Goal: Navigation & Orientation: Find specific page/section

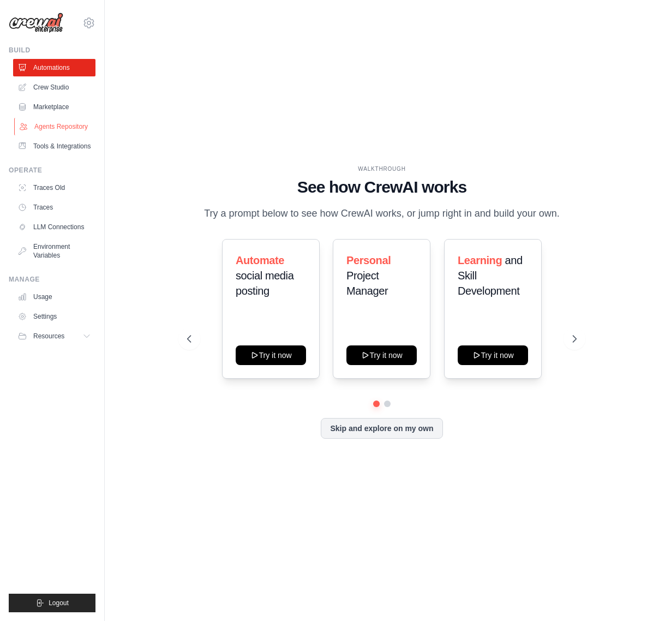
click at [67, 129] on link "Agents Repository" at bounding box center [55, 126] width 82 height 17
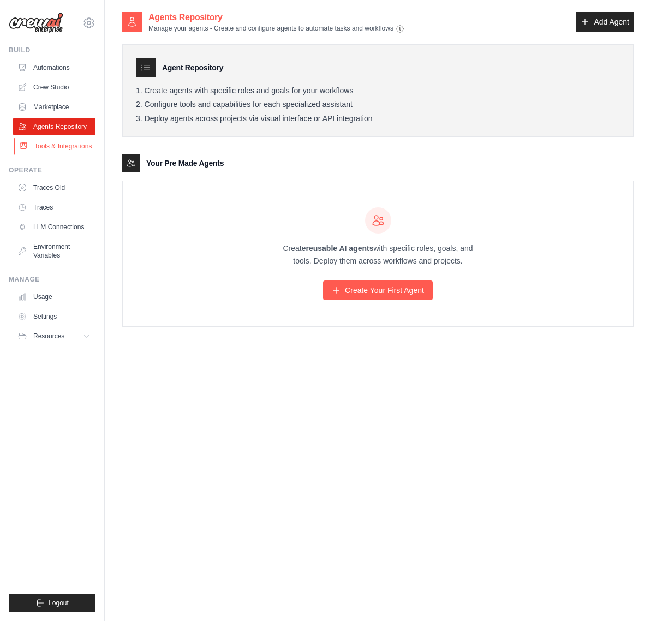
click at [65, 146] on link "Tools & Integrations" at bounding box center [55, 145] width 82 height 17
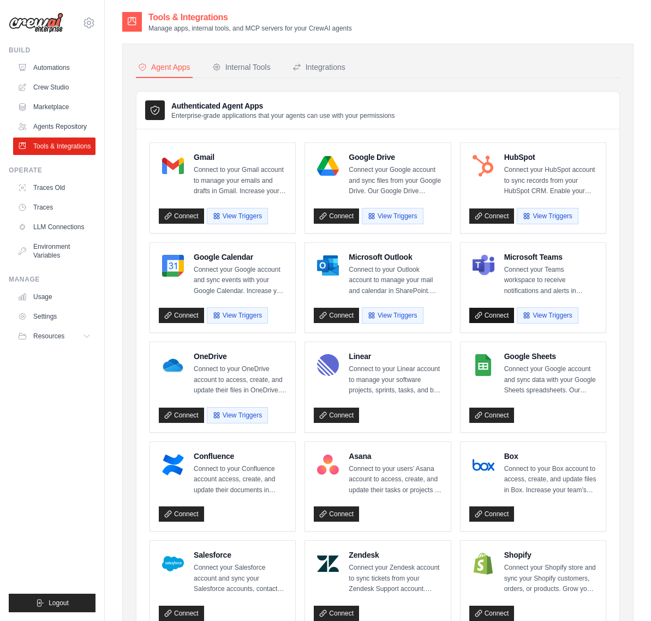
click at [496, 315] on link "Connect" at bounding box center [491, 315] width 45 height 15
click at [44, 68] on link "Automations" at bounding box center [55, 67] width 82 height 17
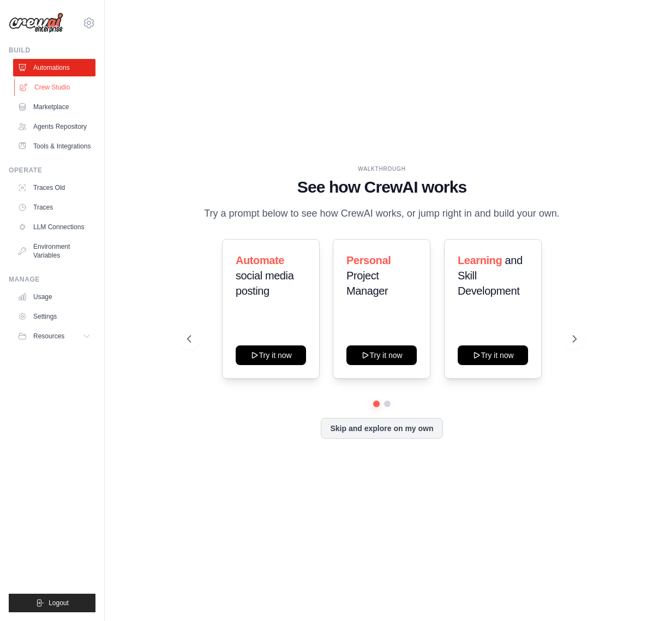
click at [47, 85] on link "Crew Studio" at bounding box center [55, 87] width 82 height 17
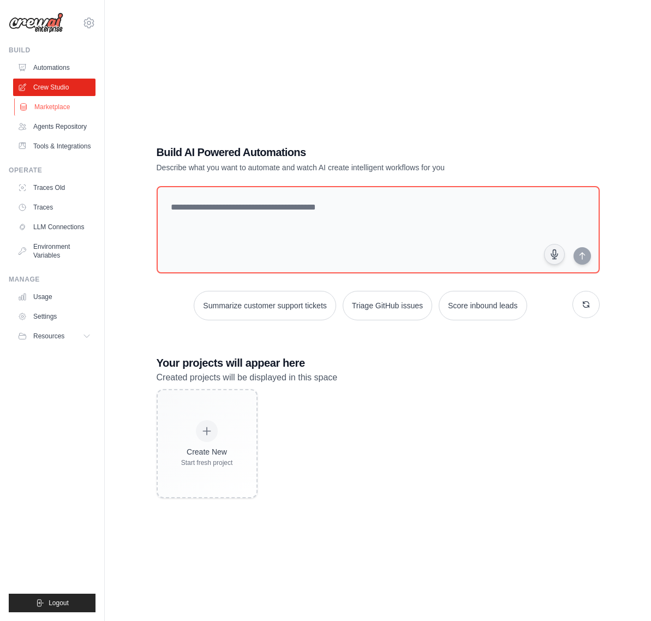
click at [59, 109] on link "Marketplace" at bounding box center [55, 106] width 82 height 17
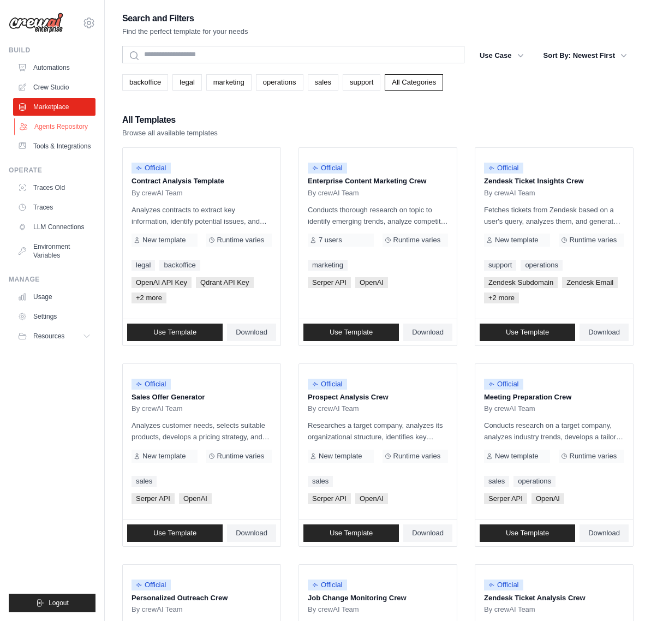
click at [55, 130] on link "Agents Repository" at bounding box center [55, 126] width 82 height 17
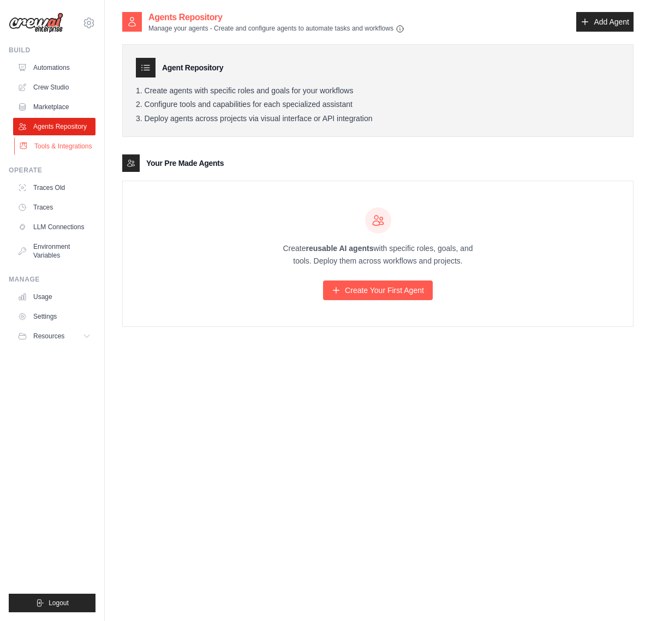
click at [53, 145] on link "Tools & Integrations" at bounding box center [55, 145] width 82 height 17
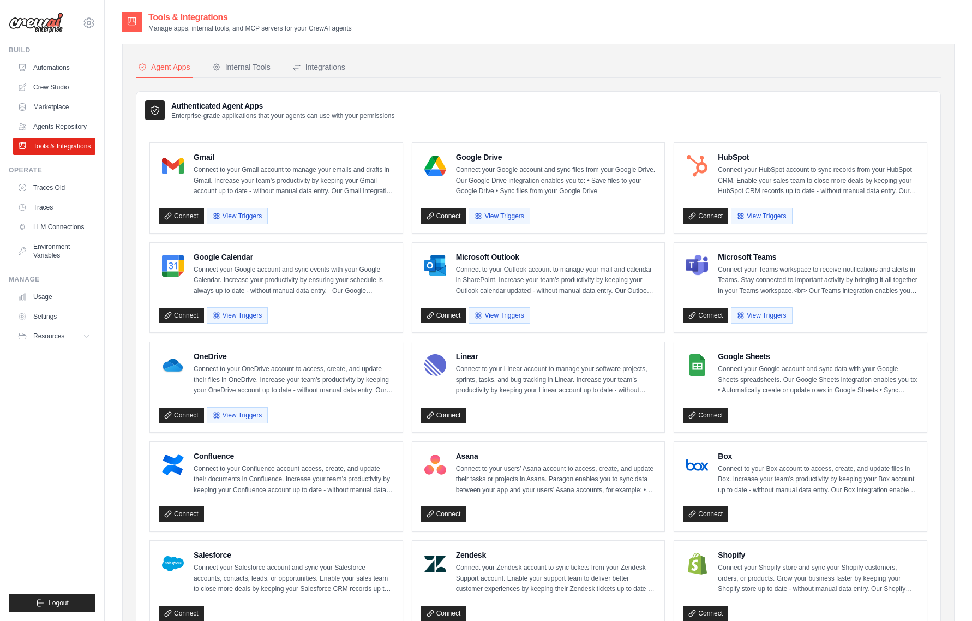
click at [29, 26] on img at bounding box center [36, 23] width 55 height 21
click at [41, 26] on img at bounding box center [36, 23] width 55 height 21
click at [46, 68] on link "Automations" at bounding box center [55, 67] width 82 height 17
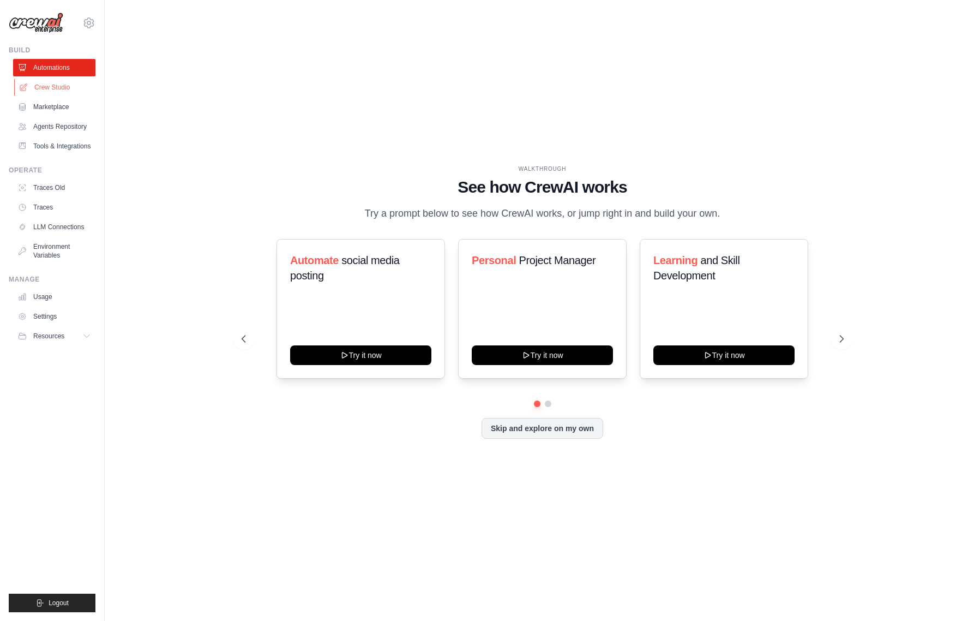
click at [47, 88] on link "Crew Studio" at bounding box center [55, 87] width 82 height 17
click at [59, 67] on link "Automations" at bounding box center [55, 67] width 82 height 17
click at [51, 86] on link "Crew Studio" at bounding box center [55, 87] width 82 height 17
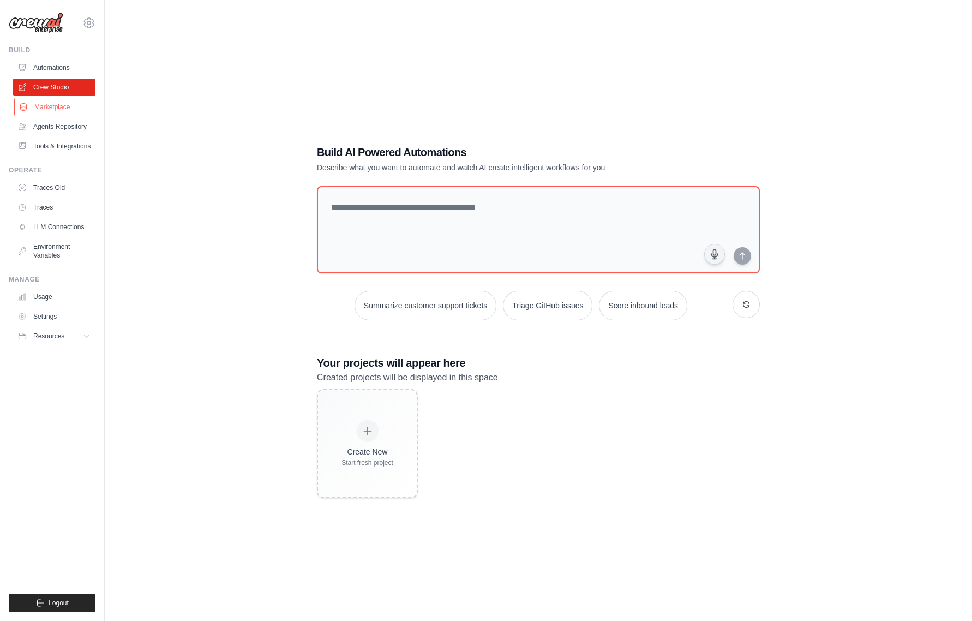
click at [55, 106] on link "Marketplace" at bounding box center [55, 106] width 82 height 17
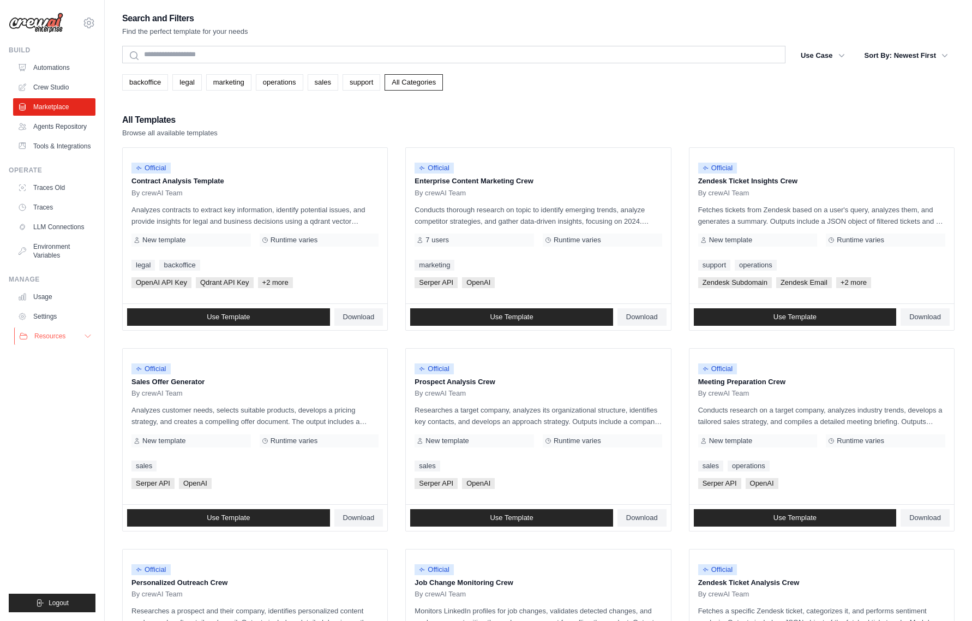
click at [81, 337] on button "Resources" at bounding box center [55, 335] width 82 height 17
click at [71, 355] on span "Documentation" at bounding box center [61, 354] width 44 height 9
